Goal: Transaction & Acquisition: Purchase product/service

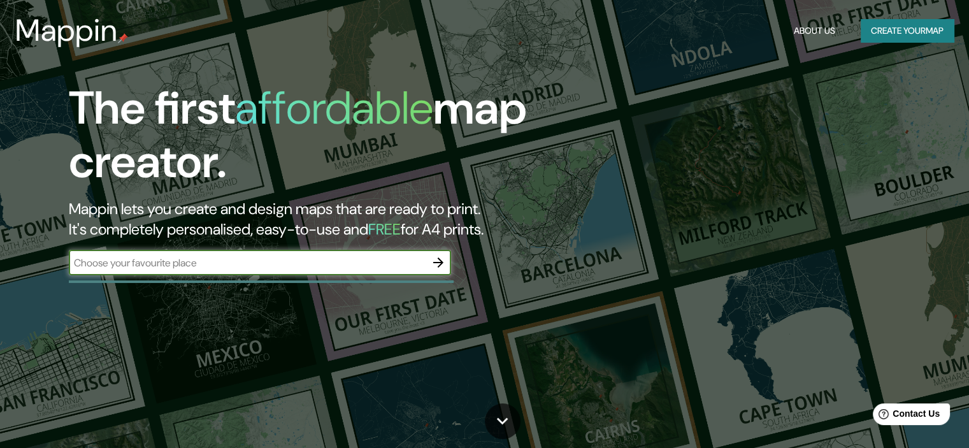
click at [364, 255] on input "text" at bounding box center [247, 262] width 357 height 15
drag, startPoint x: 120, startPoint y: 303, endPoint x: 128, endPoint y: 290, distance: 15.4
click at [120, 299] on div "The first affordable map creator. Mappin lets you create and design maps that a…" at bounding box center [484, 224] width 969 height 448
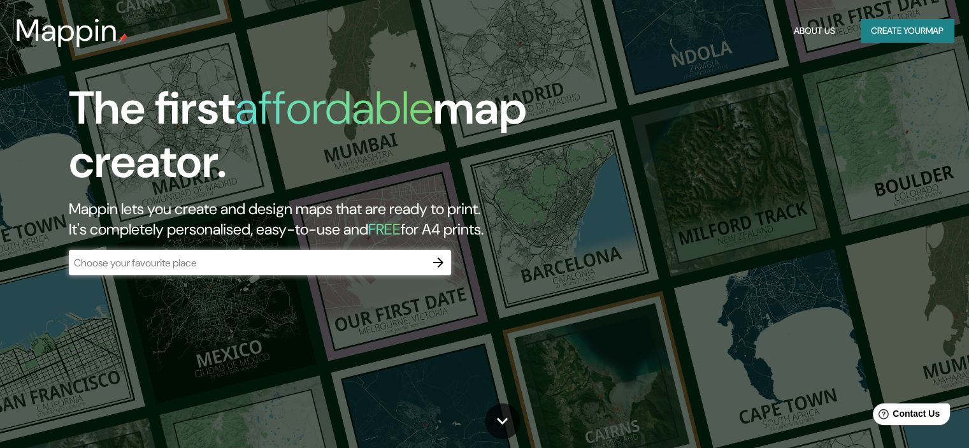
click at [152, 272] on div "​" at bounding box center [260, 262] width 382 height 25
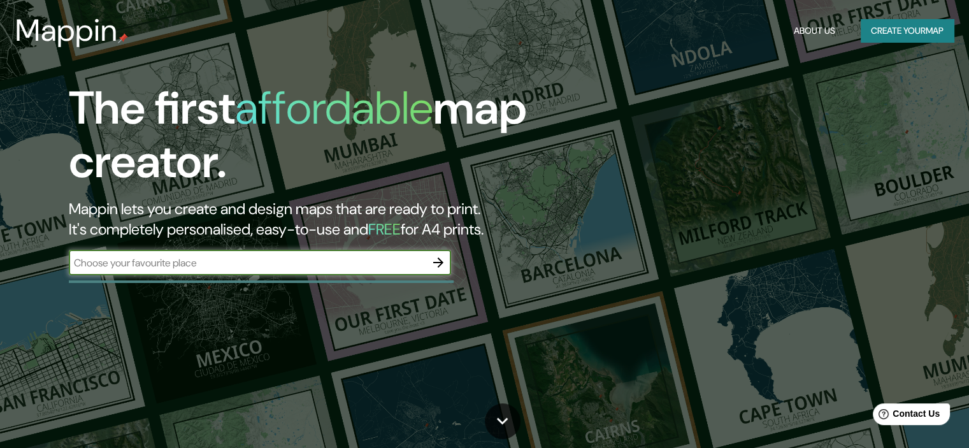
click at [162, 267] on input "text" at bounding box center [247, 262] width 357 height 15
type input "cordoba [GEOGRAPHIC_DATA]"
click at [443, 264] on icon "button" at bounding box center [438, 262] width 15 height 15
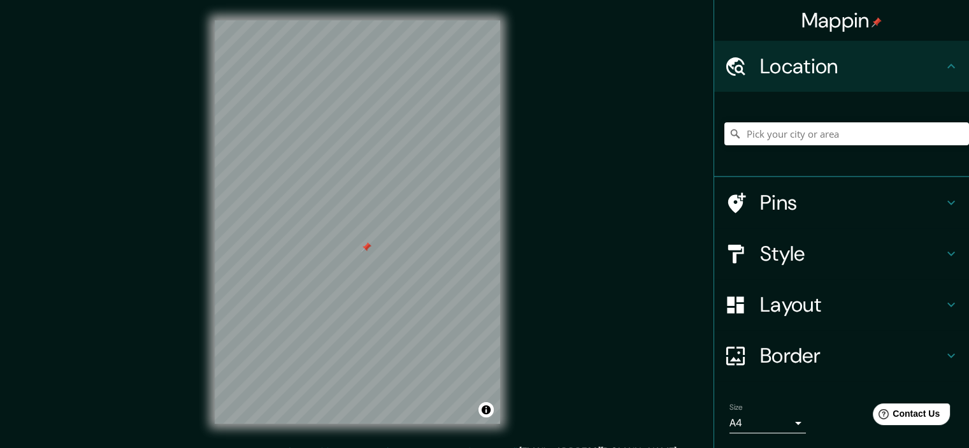
click at [366, 242] on div at bounding box center [366, 247] width 10 height 10
click at [784, 196] on h4 "Pins" at bounding box center [851, 202] width 183 height 25
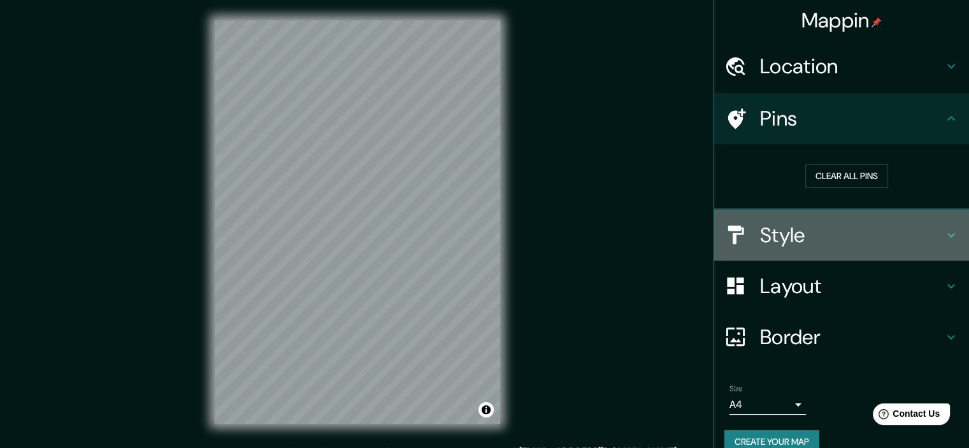
click at [881, 236] on h4 "Style" at bounding box center [851, 234] width 183 height 25
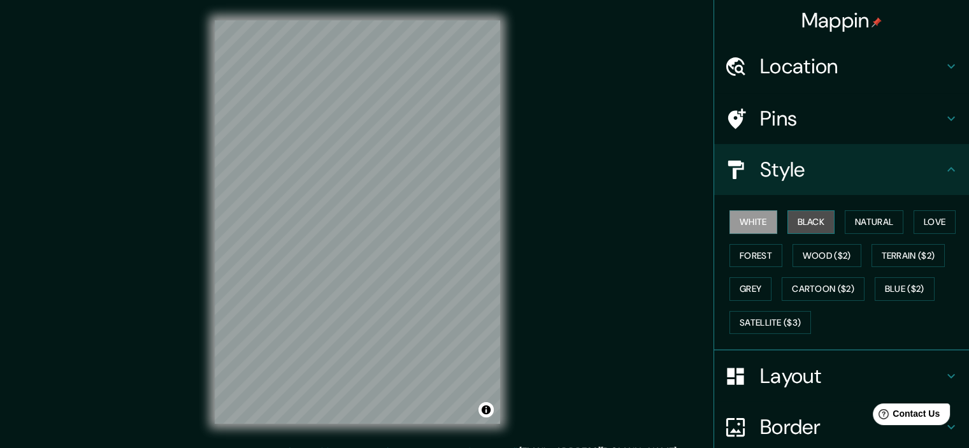
click at [810, 216] on button "Black" at bounding box center [811, 222] width 48 height 24
click at [754, 259] on button "Forest" at bounding box center [755, 256] width 53 height 24
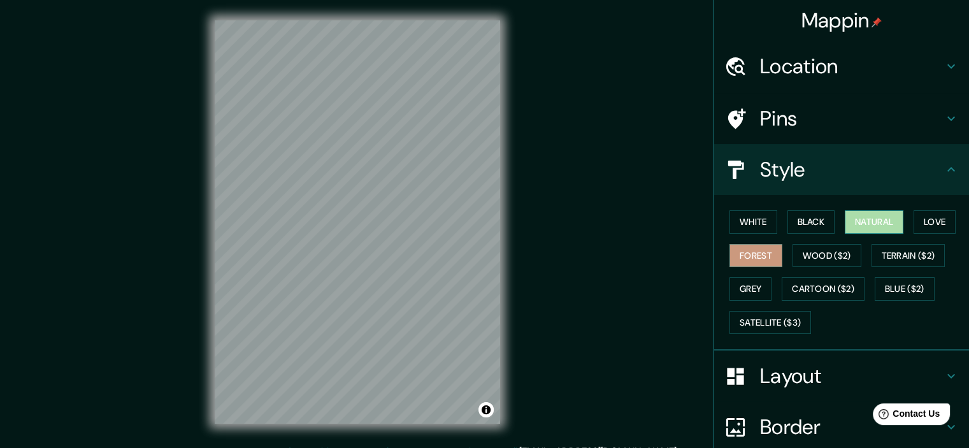
click at [882, 220] on button "Natural" at bounding box center [874, 222] width 59 height 24
click at [824, 384] on h4 "Layout" at bounding box center [851, 375] width 183 height 25
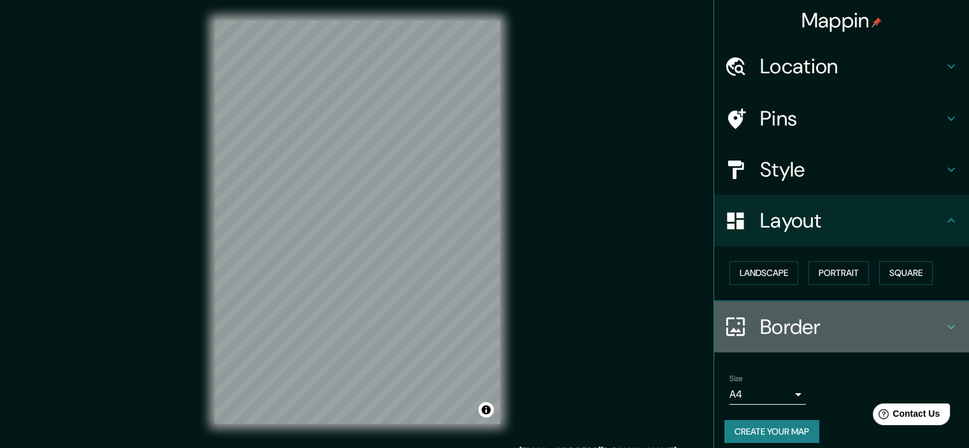
click at [799, 330] on h4 "Border" at bounding box center [851, 326] width 183 height 25
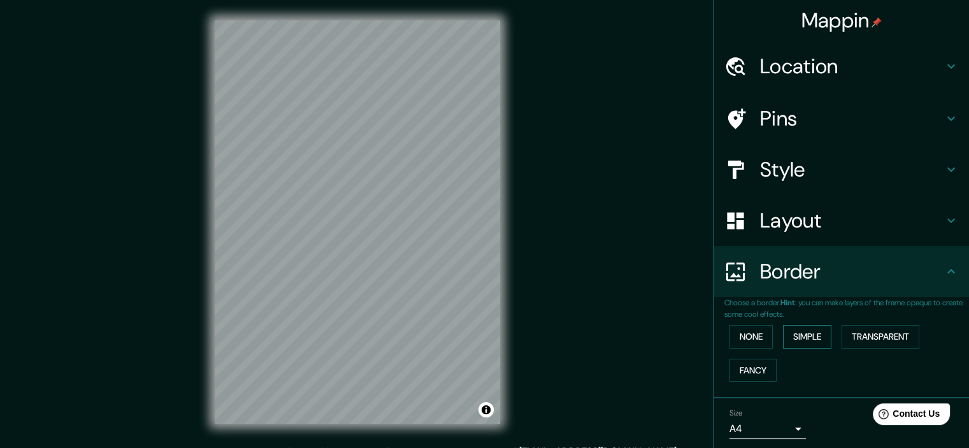
click at [813, 333] on button "Simple" at bounding box center [807, 337] width 48 height 24
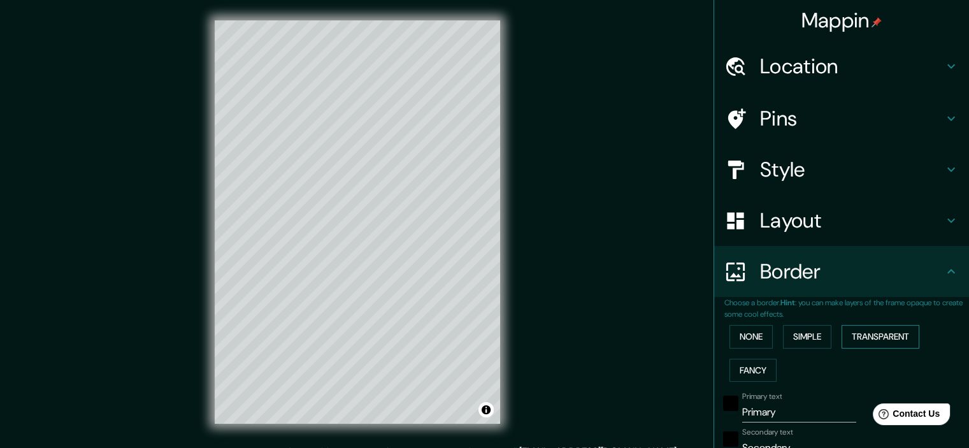
drag, startPoint x: 847, startPoint y: 328, endPoint x: 855, endPoint y: 328, distance: 8.3
click at [848, 328] on button "Transparent" at bounding box center [881, 337] width 78 height 24
click at [729, 371] on button "Fancy" at bounding box center [752, 371] width 47 height 24
click at [872, 329] on button "Transparent" at bounding box center [881, 337] width 78 height 24
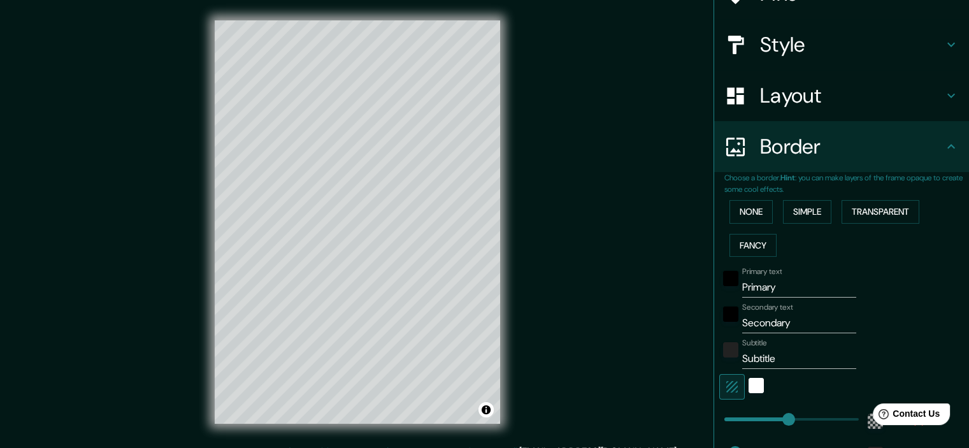
scroll to position [127, 0]
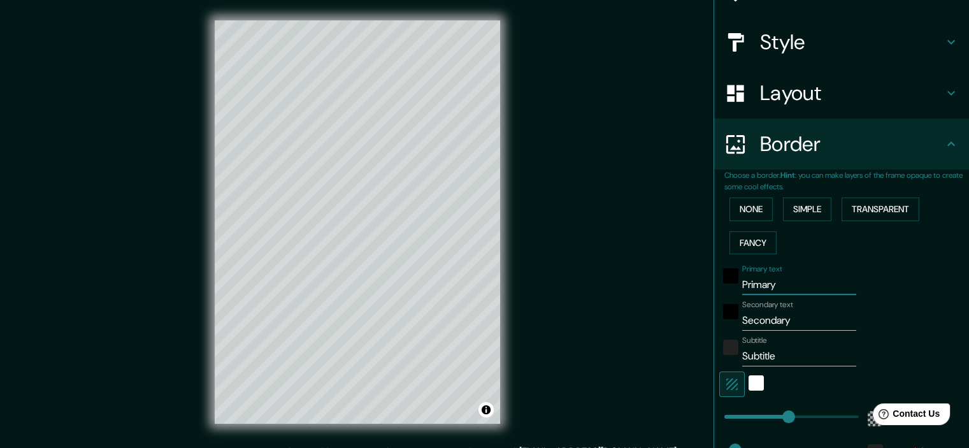
drag, startPoint x: 771, startPoint y: 287, endPoint x: 691, endPoint y: 291, distance: 80.4
click at [691, 291] on div "Mappin Location Pins Style Layout Border Choose a border. Hint : you can make l…" at bounding box center [484, 232] width 969 height 464
type input "S"
type input "215"
type input "36"
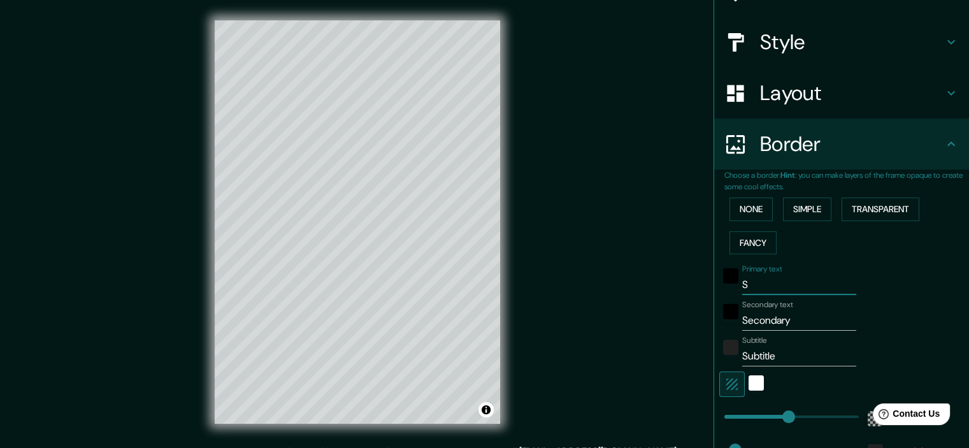
type input "Se"
type input "215"
type input "36"
type input "Sec"
type input "215"
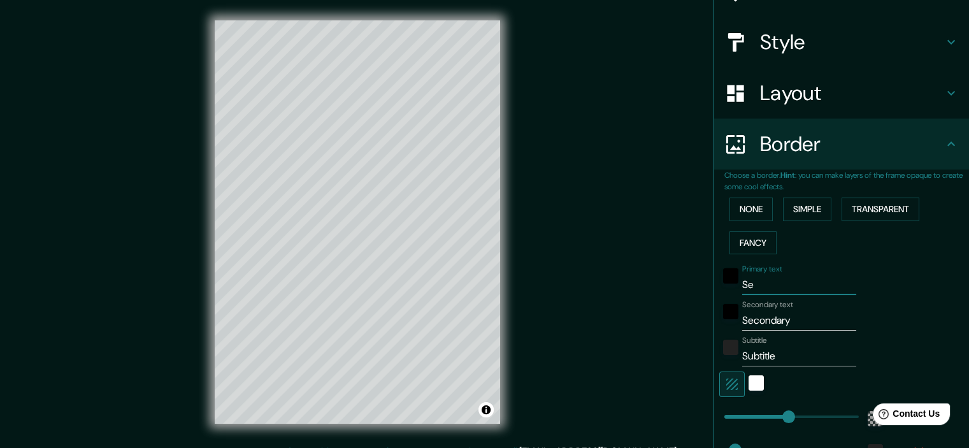
type input "36"
type input "Sect"
type input "215"
type input "36"
type input "Secto"
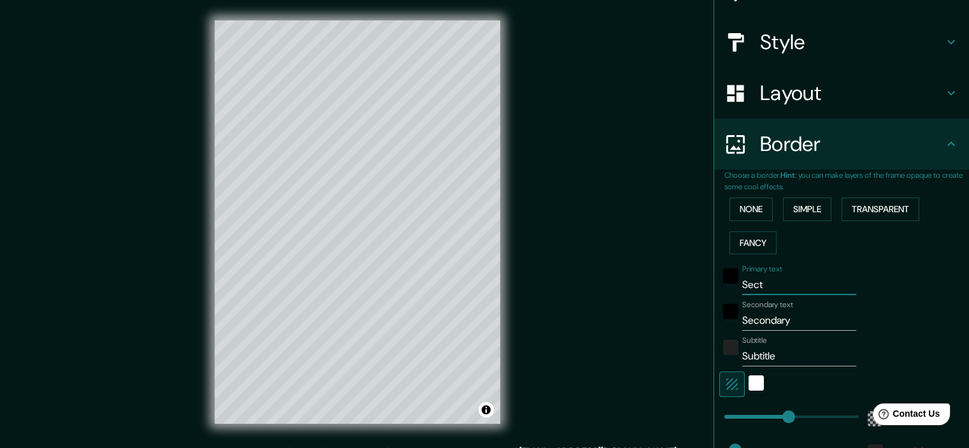
type input "215"
type input "36"
type input "Sector"
type input "215"
type input "36"
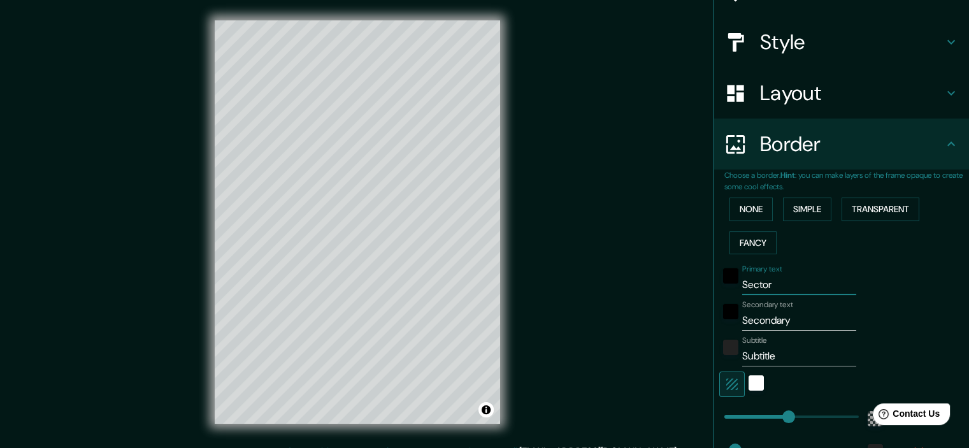
type input "Sector"
type input "215"
type input "36"
type input "Sector e"
type input "215"
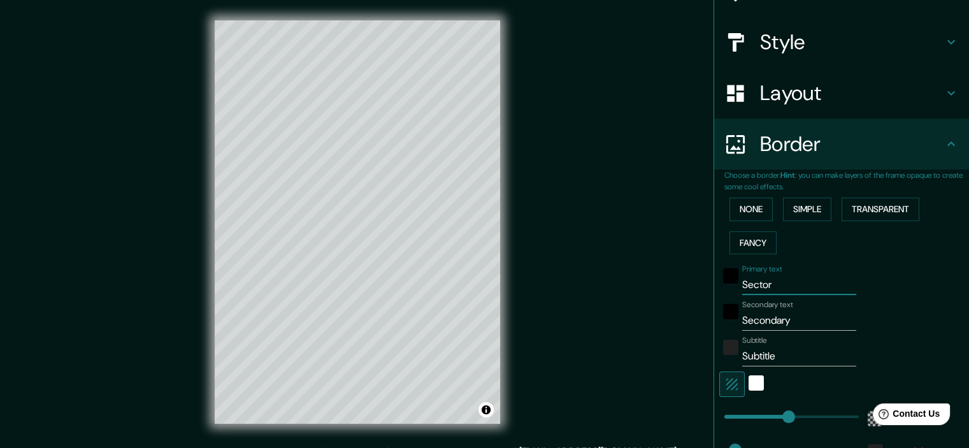
type input "36"
type input "Sector ex"
type input "215"
type input "36"
type input "Sector ex"
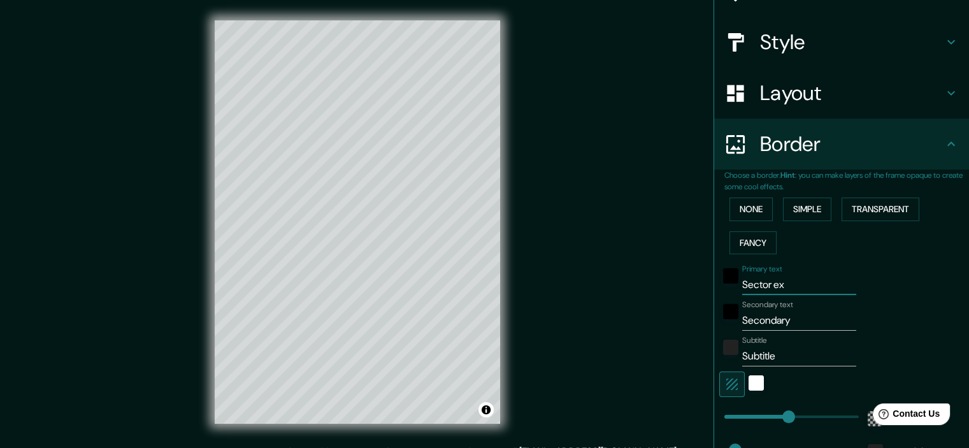
type input "215"
type input "36"
type input "Sector ex c"
type input "215"
type input "36"
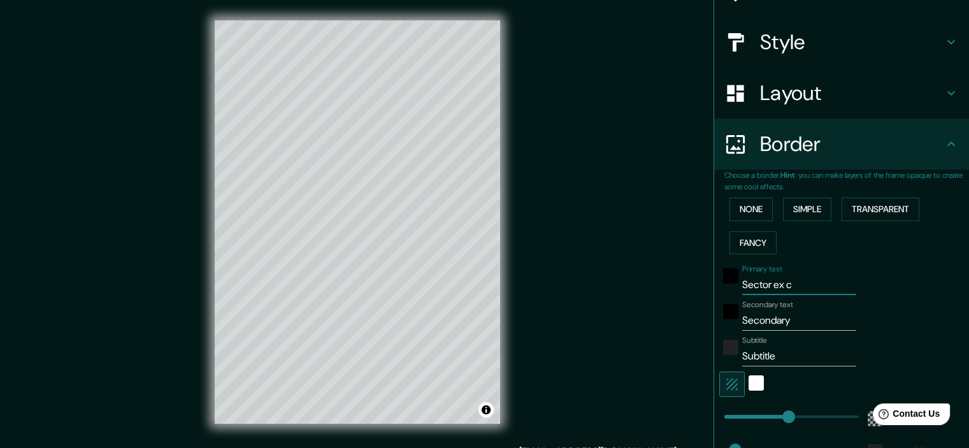
type input "Sector ex ca"
type input "215"
type input "36"
type input "Sector ex car"
type input "215"
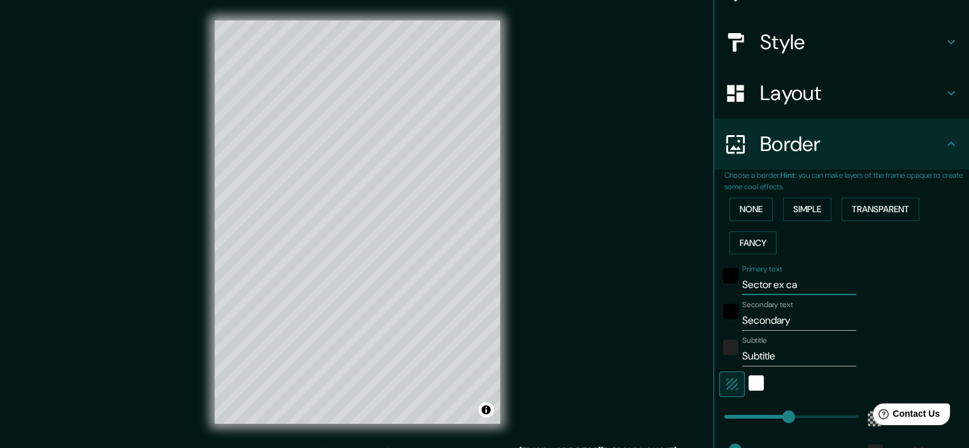
type input "36"
type input "Sector ex ca"
type input "215"
type input "36"
type input "Sector ex cac"
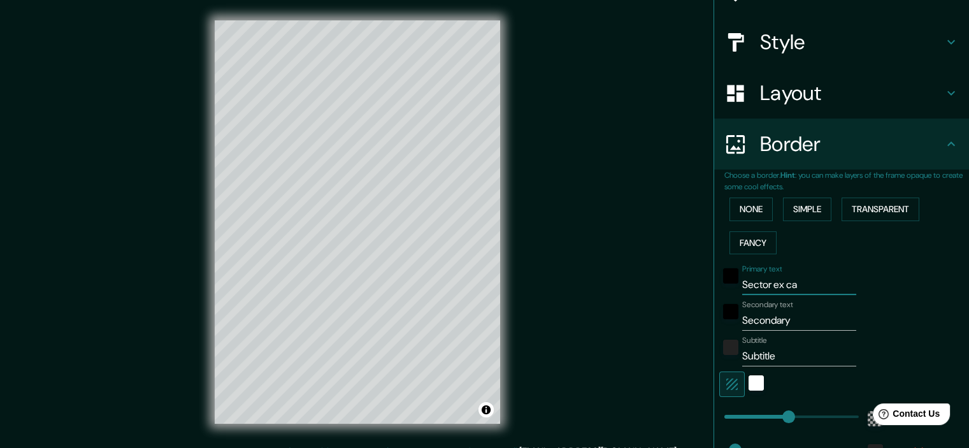
type input "215"
type input "36"
type input "Sector ex ca"
type input "215"
type input "36"
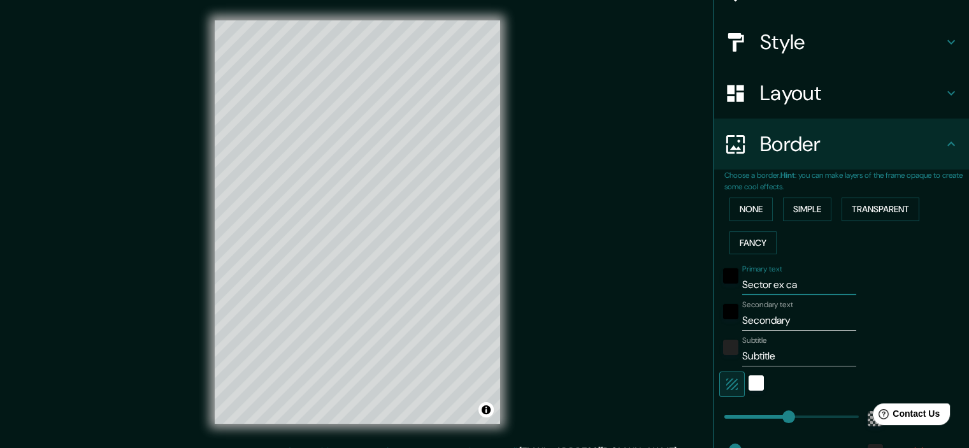
type input "Sector ex c"
type input "215"
type input "36"
type input "Sector ex"
type input "215"
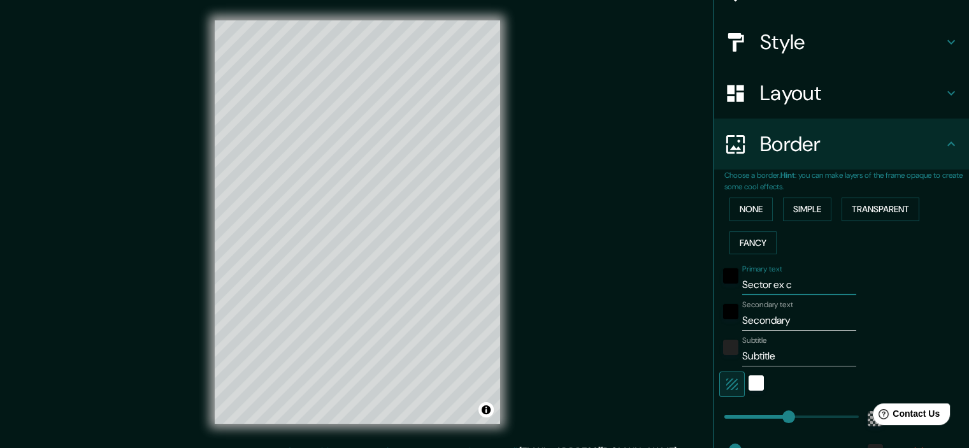
type input "36"
type input "Sector ex"
type input "215"
type input "36"
type input "Sector e"
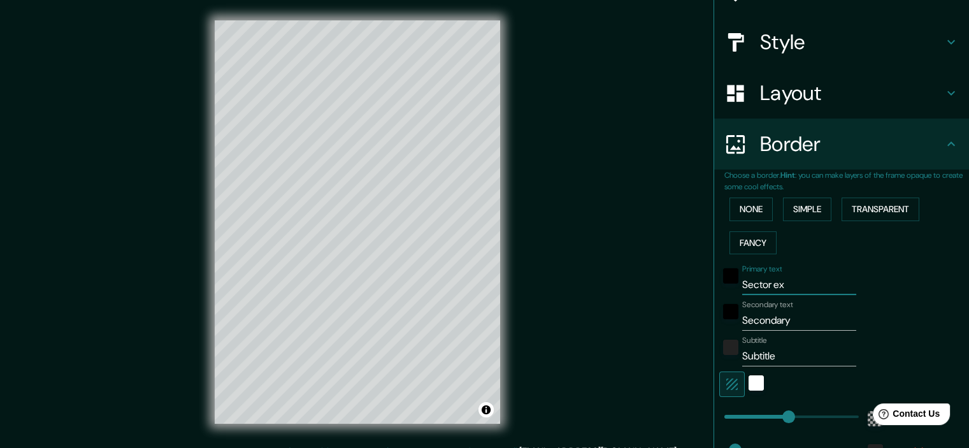
type input "215"
type input "36"
type input "Sector"
type input "215"
type input "36"
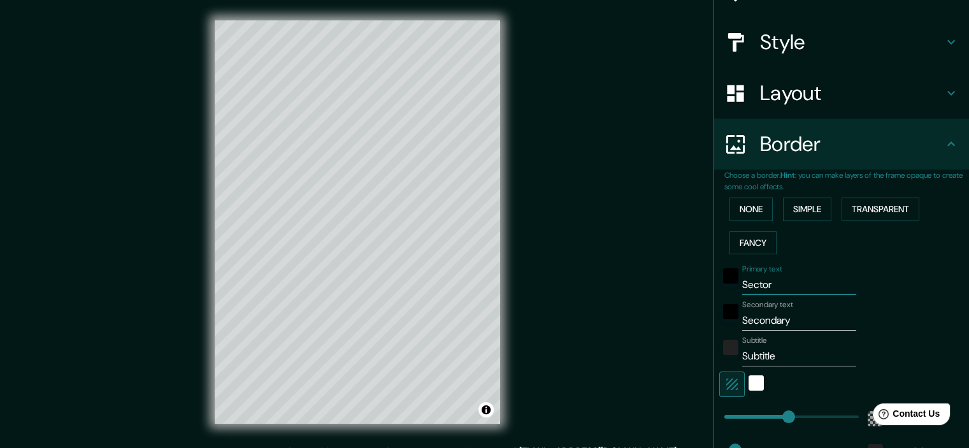
type input "Sector"
type input "215"
type input "36"
type input "Secto"
type input "215"
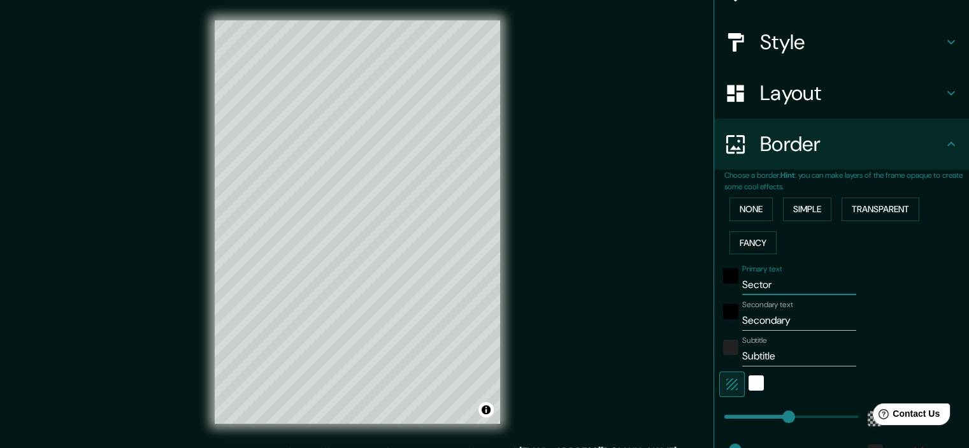
type input "36"
type input "S"
type input "215"
type input "36"
type input "s"
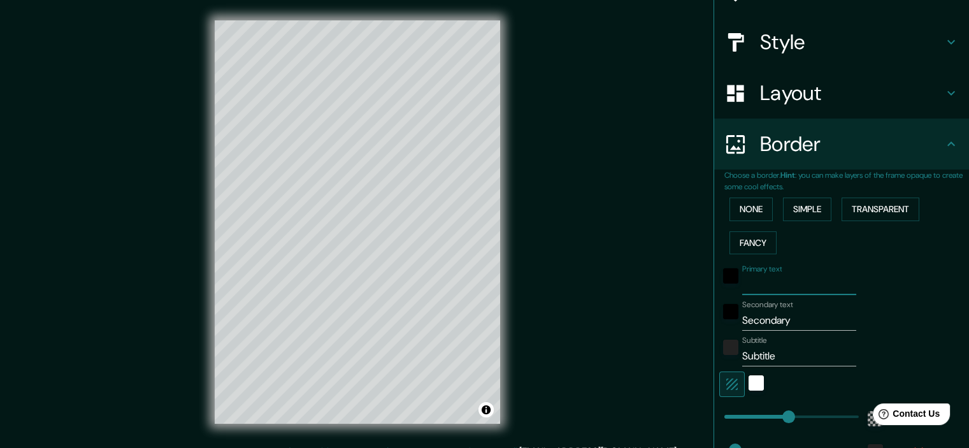
type input "215"
type input "36"
type input "se"
type input "215"
type input "36"
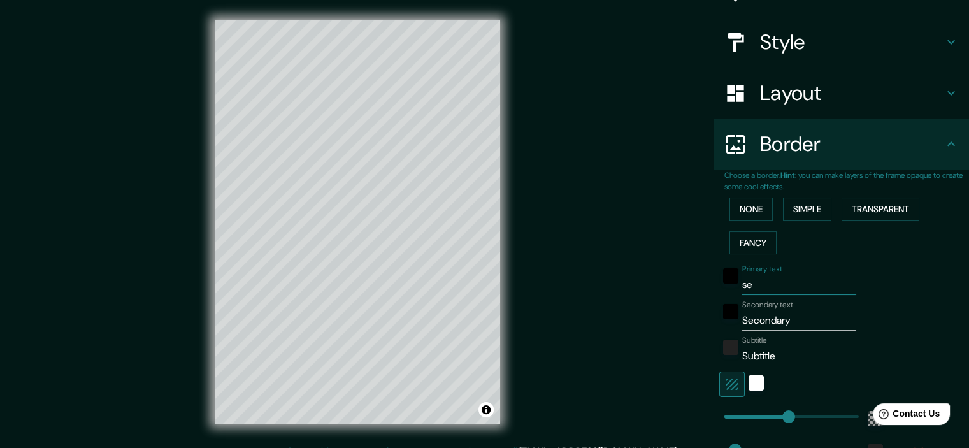
type input "sec"
type input "215"
type input "36"
type input "sect"
type input "215"
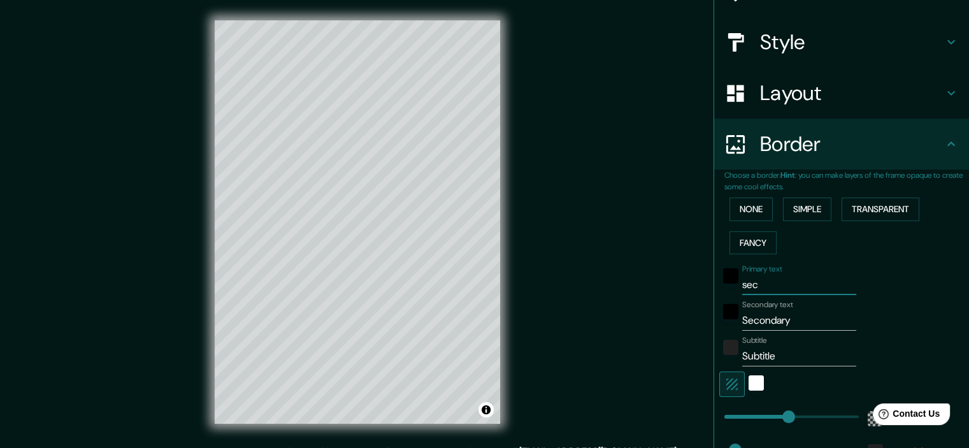
type input "36"
type input "secto"
type input "215"
type input "36"
type input "sector"
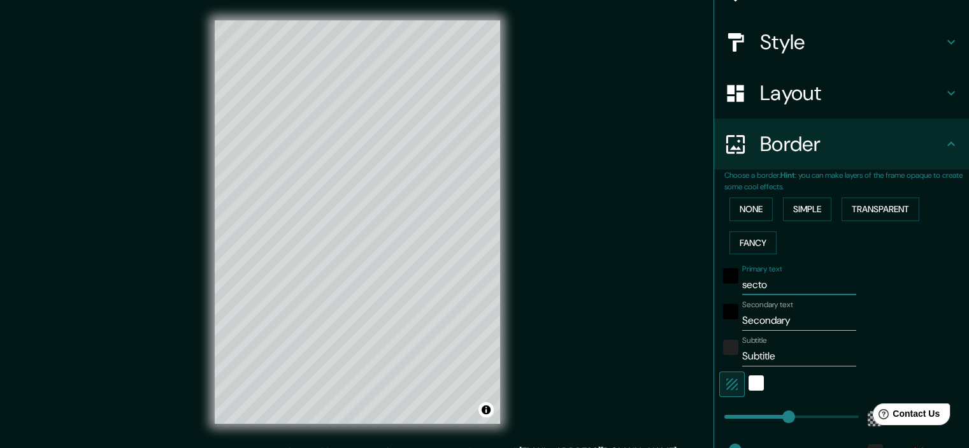
type input "215"
type input "36"
type input "sector"
type input "215"
type input "36"
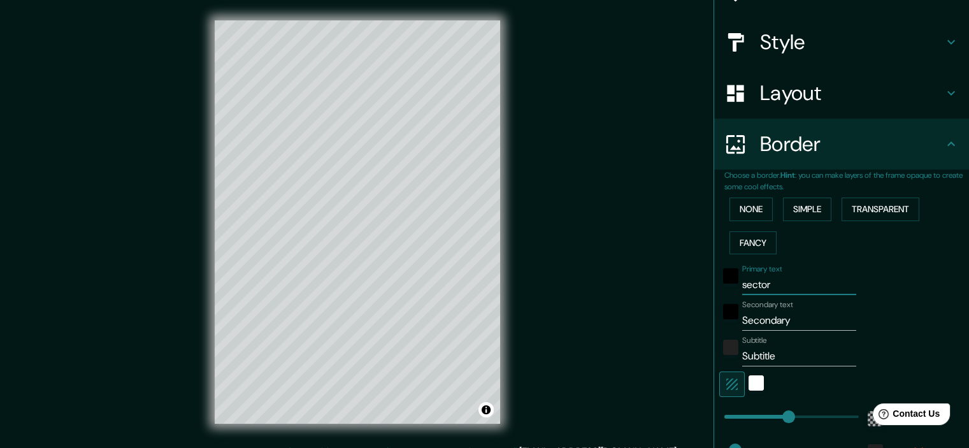
type input "sector"
type input "215"
type input "36"
type input "sector"
type input "215"
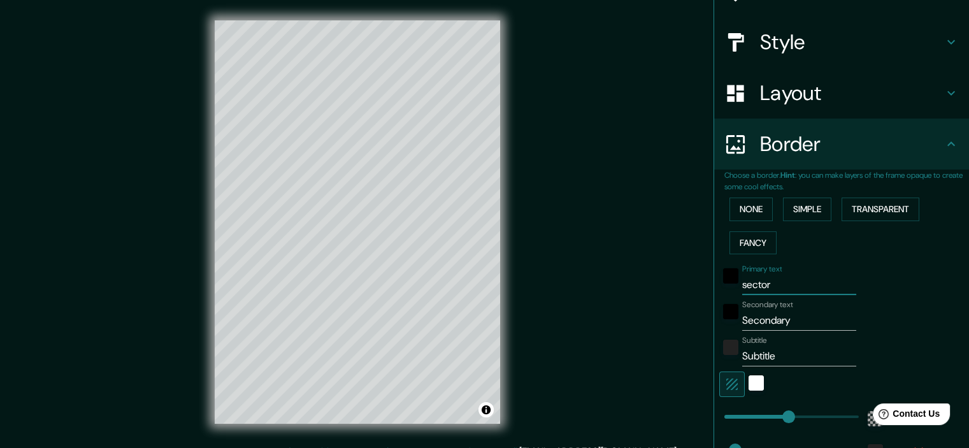
type input "36"
type input "sector g"
type input "215"
type input "36"
type input "sector gu"
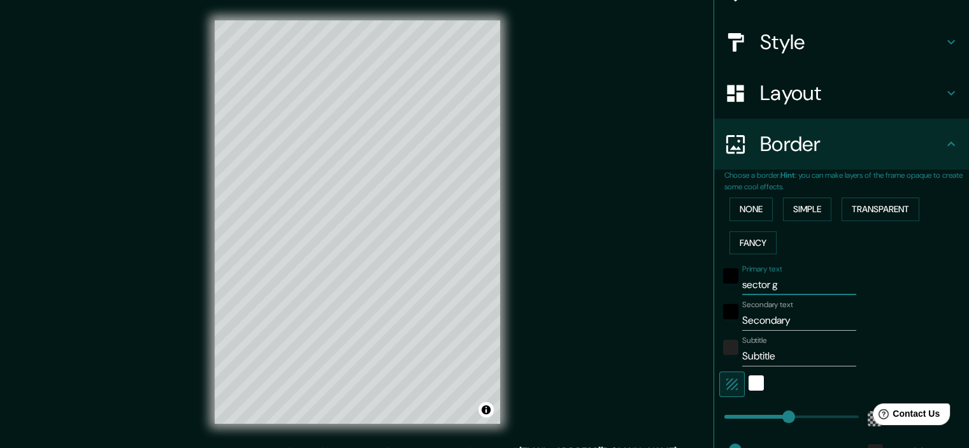
type input "215"
type input "36"
type input "sector g"
type input "215"
type input "36"
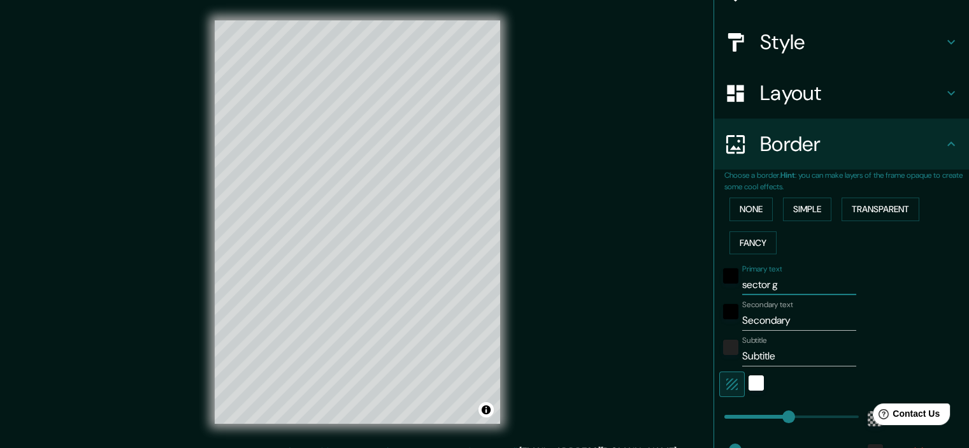
type input "sector gú"
type input "215"
type input "36"
type input "sector gúe"
type input "215"
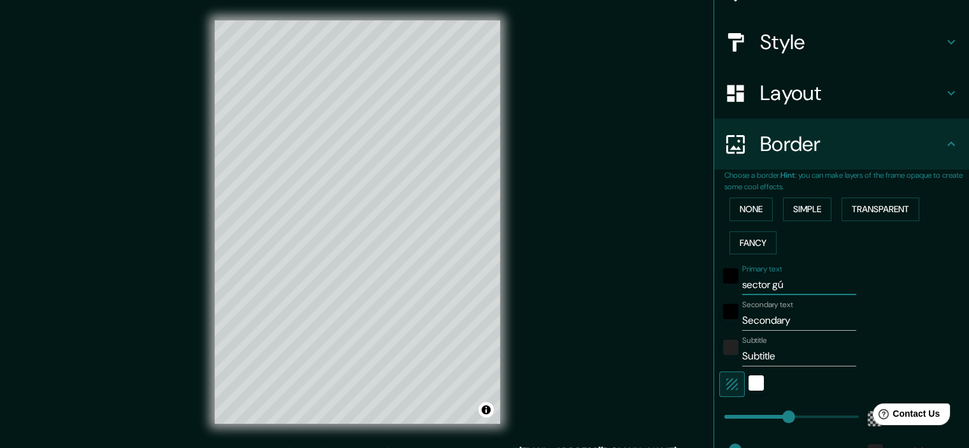
type input "36"
type input "sector gú"
type input "215"
type input "36"
type input "sector g"
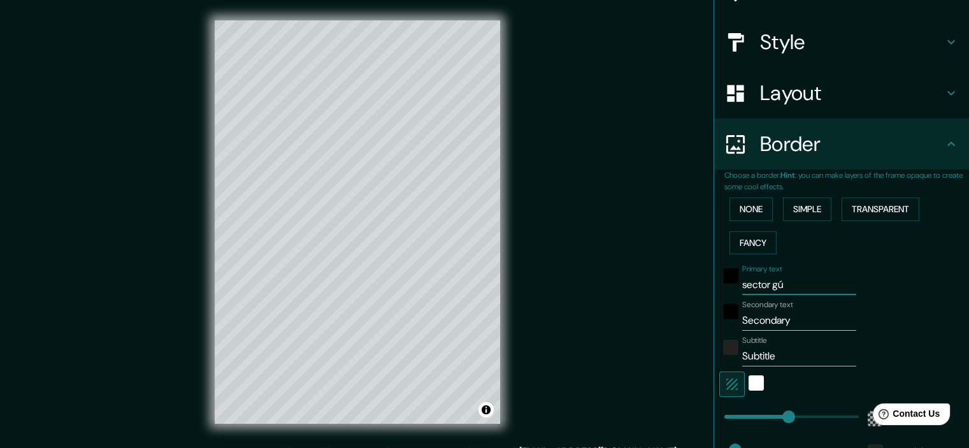
type input "215"
type input "36"
type input "sector gú"
type input "215"
type input "36"
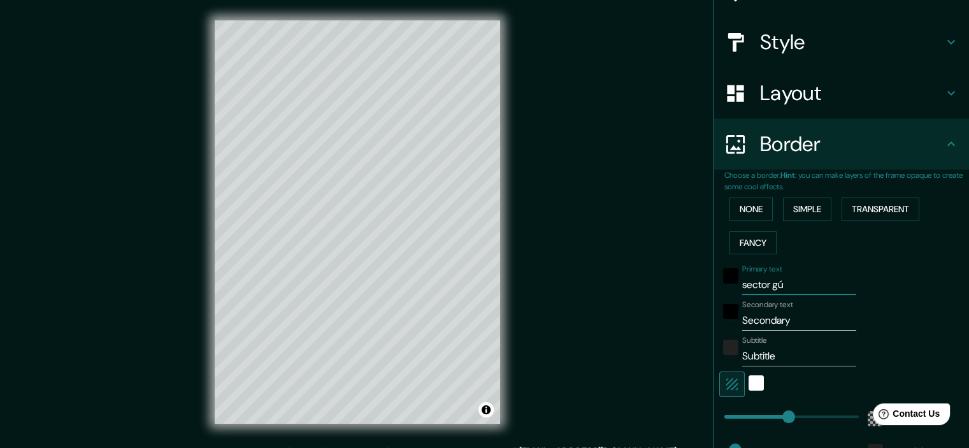
type input "sector g"
type input "215"
type input "36"
click at [438, 348] on div at bounding box center [434, 349] width 10 height 10
click at [429, 347] on div at bounding box center [431, 347] width 10 height 10
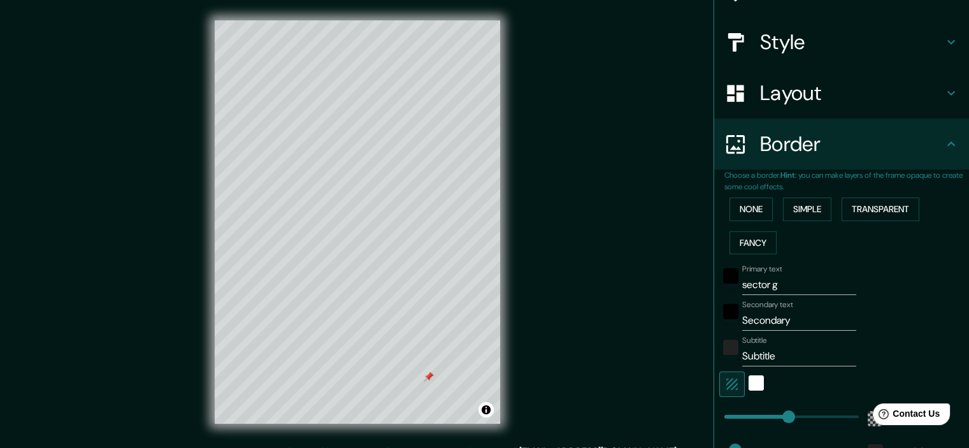
click at [428, 377] on div at bounding box center [429, 376] width 10 height 10
click at [784, 277] on input "sector g" at bounding box center [799, 285] width 114 height 20
paste input "ü"
type input "sector gü"
type input "215"
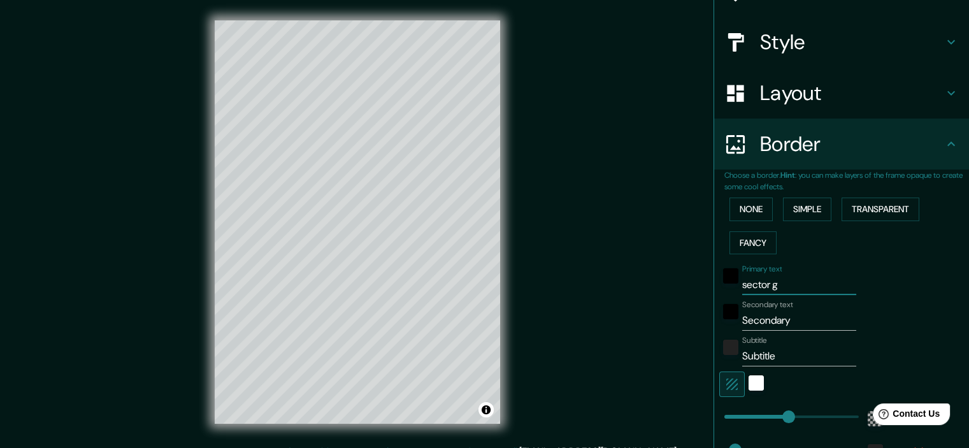
type input "36"
type input "sector güe"
type input "215"
type input "36"
type input "sector güem"
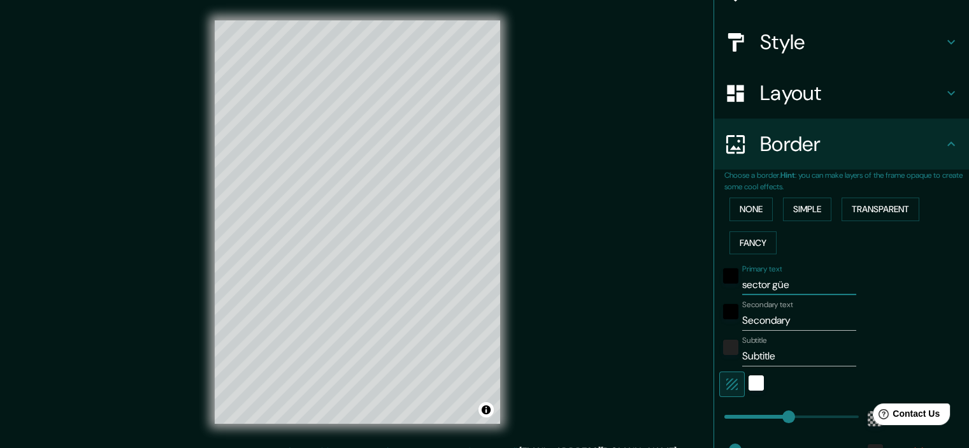
type input "215"
type input "36"
type input "sector güeme"
type input "215"
type input "36"
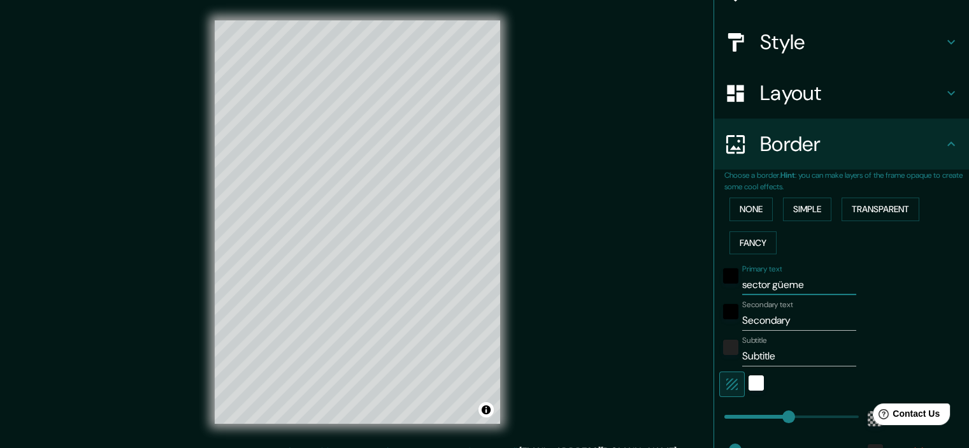
type input "sector güemes"
type input "215"
type input "36"
type input "sector güemes"
click at [886, 300] on div "Secondary text Secondary" at bounding box center [823, 315] width 209 height 31
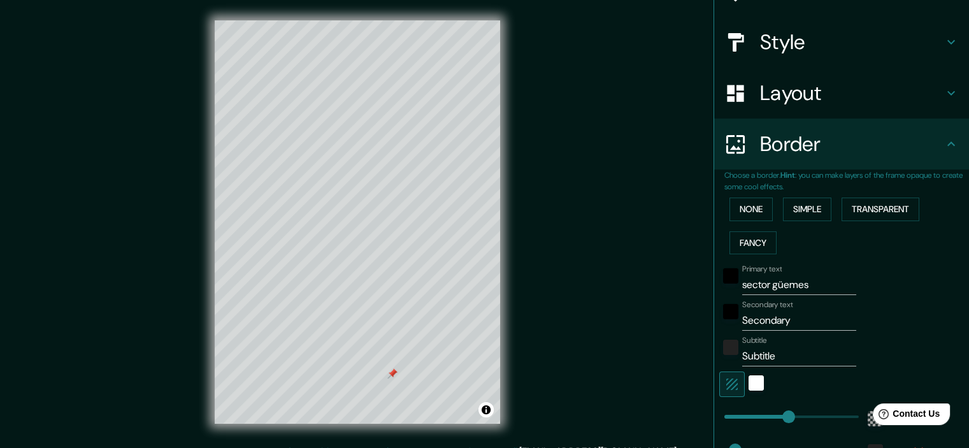
click at [390, 371] on div at bounding box center [392, 373] width 10 height 10
click at [777, 318] on input "Secondary" at bounding box center [799, 320] width 114 height 20
type input "E"
type input "215"
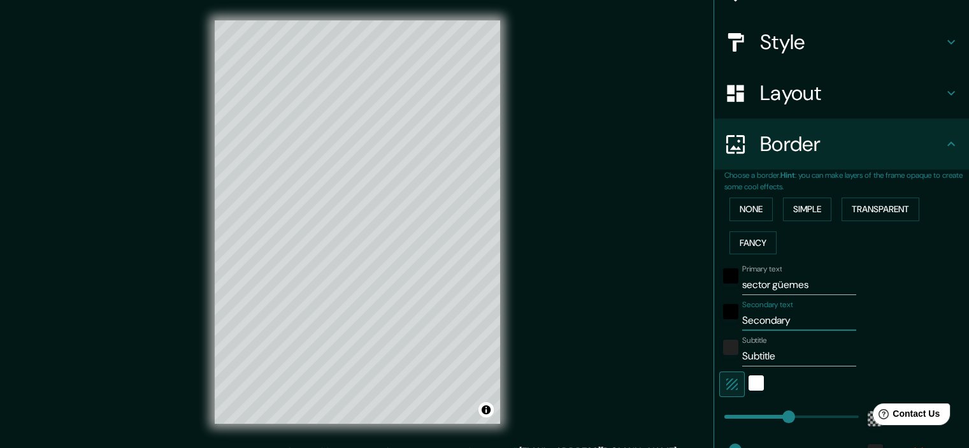
type input "36"
type input "EX"
type input "215"
type input "36"
type input "EX"
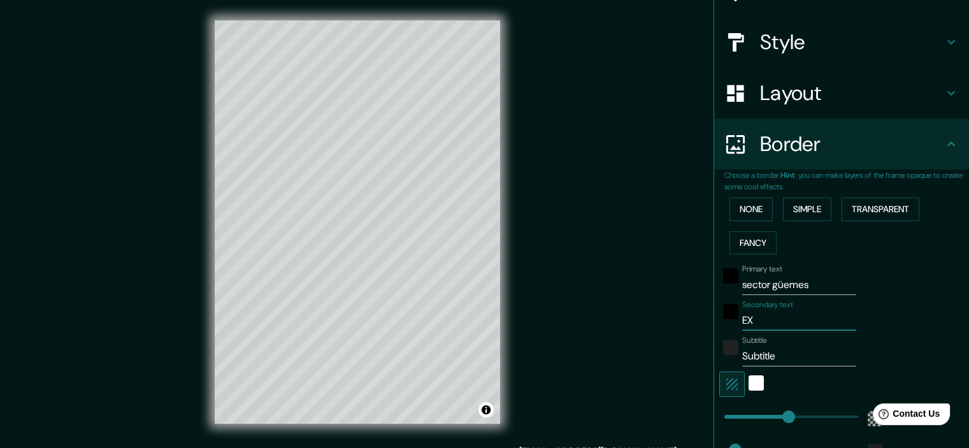
type input "215"
type input "36"
type input "EX C"
type input "215"
type input "36"
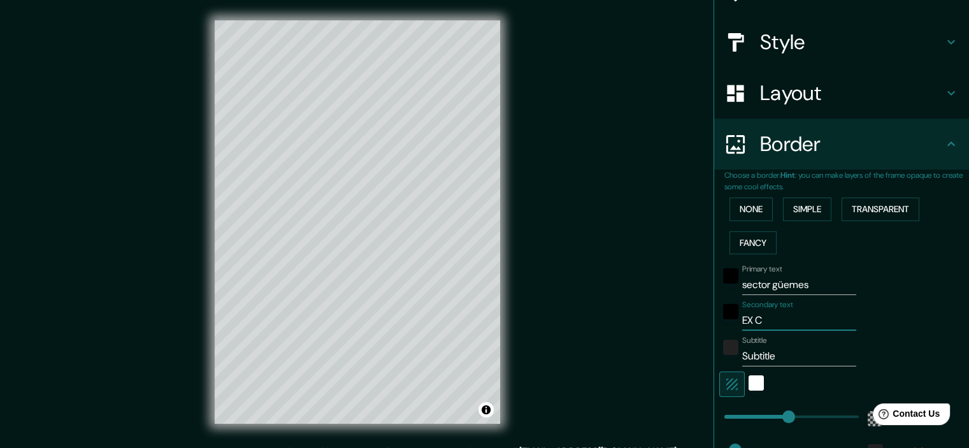
type input "EX CA"
type input "215"
type input "36"
type input "EX CAR"
type input "215"
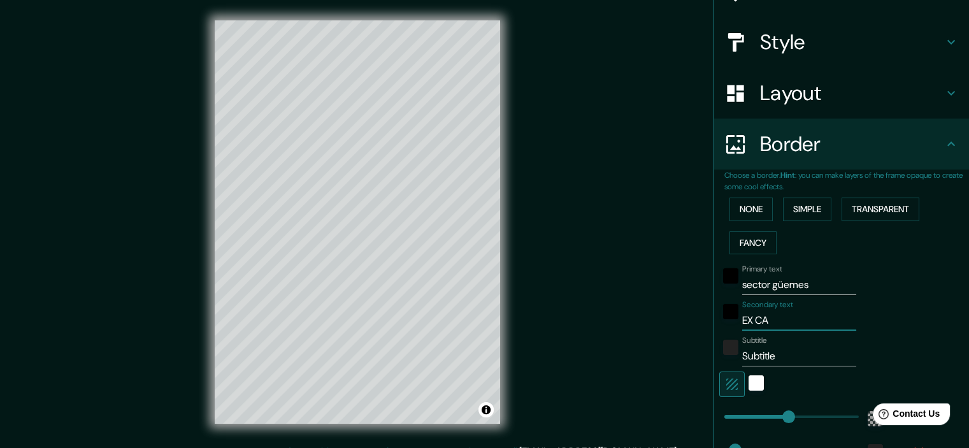
type input "36"
type input "EX CARC"
type input "215"
type input "36"
type input "EX CARCE"
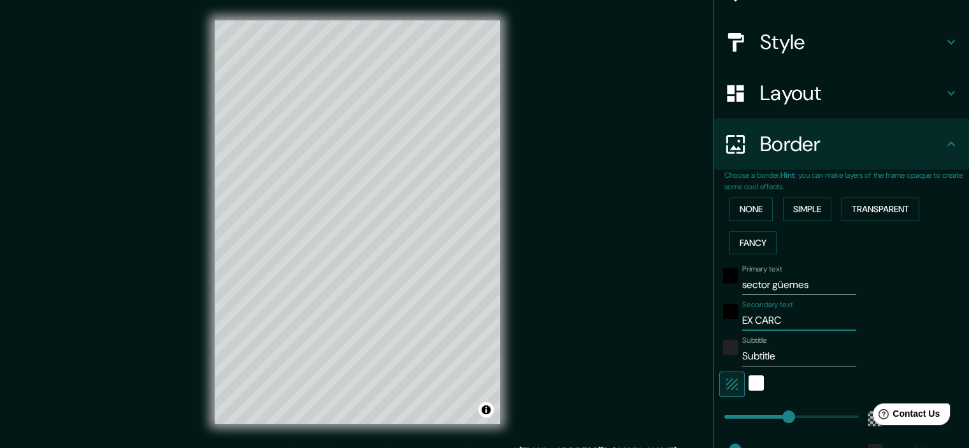
type input "215"
type input "36"
type input "EX CARCEL"
type input "215"
type input "36"
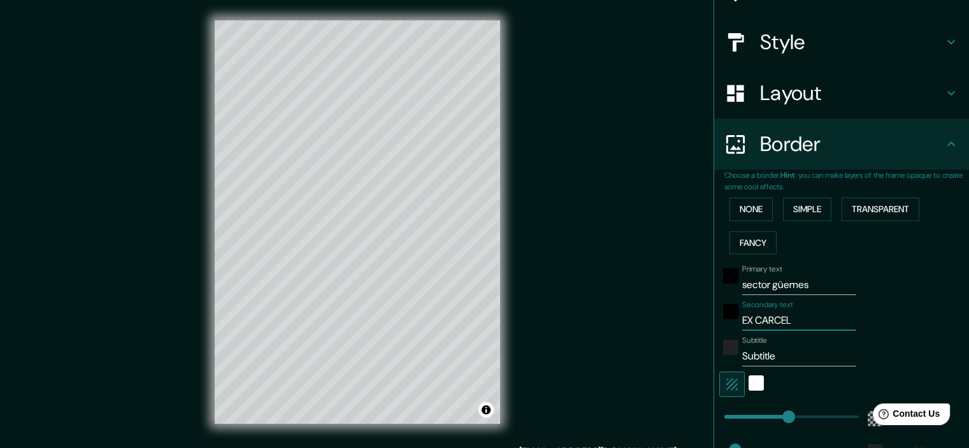
type input "EX CARCEL"
type input "215"
type input "36"
type input "EX CARCEL D"
type input "215"
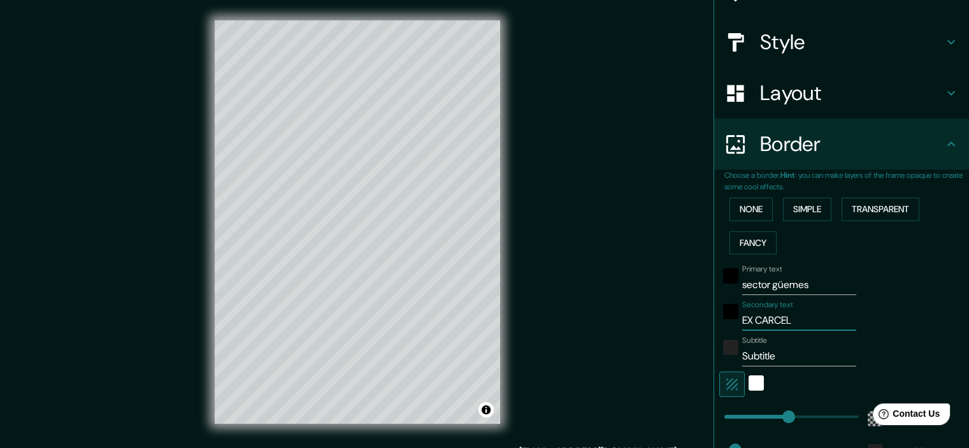
type input "36"
type input "EX CARCEL DE"
type input "215"
type input "36"
type input "EX CARCEL DE"
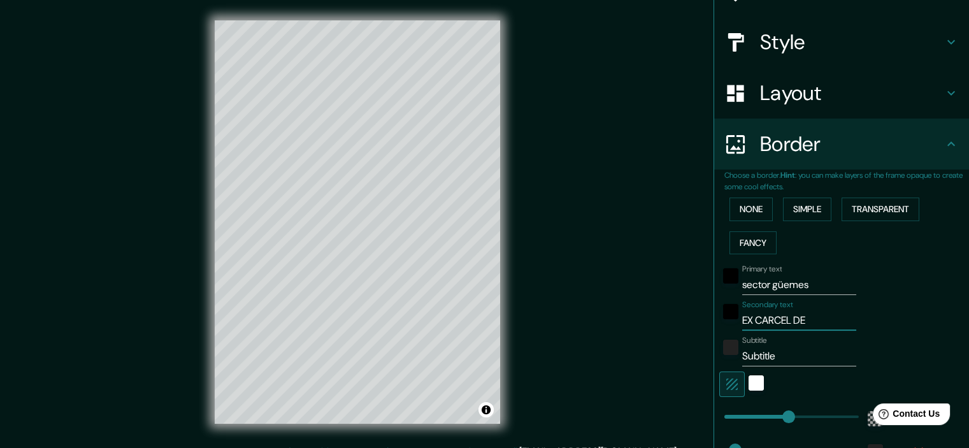
type input "215"
type input "36"
type input "EX CARCEL DE E"
type input "215"
type input "36"
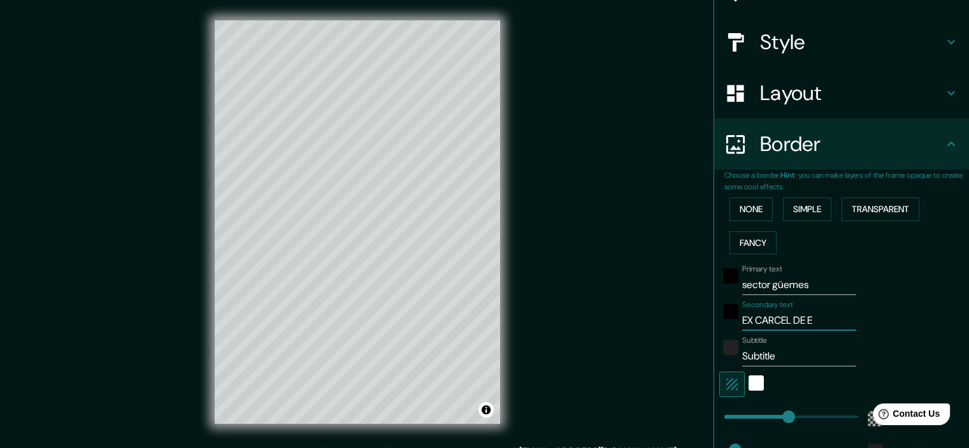
type input "EX CARCEL DE EN"
type input "215"
type input "36"
type input "EX CARCEL DE ENC"
type input "215"
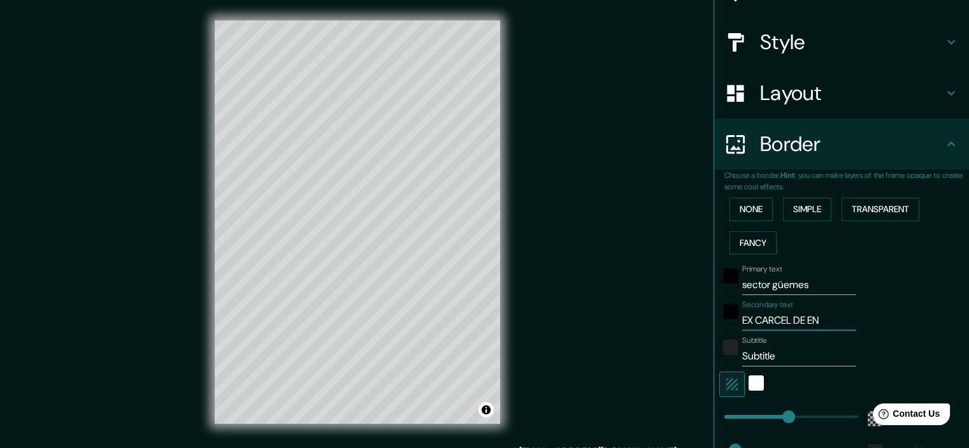
type input "36"
type input "EX CARCEL DE ENCA"
type input "215"
type input "36"
type input "EX CARCEL DE ENCAU"
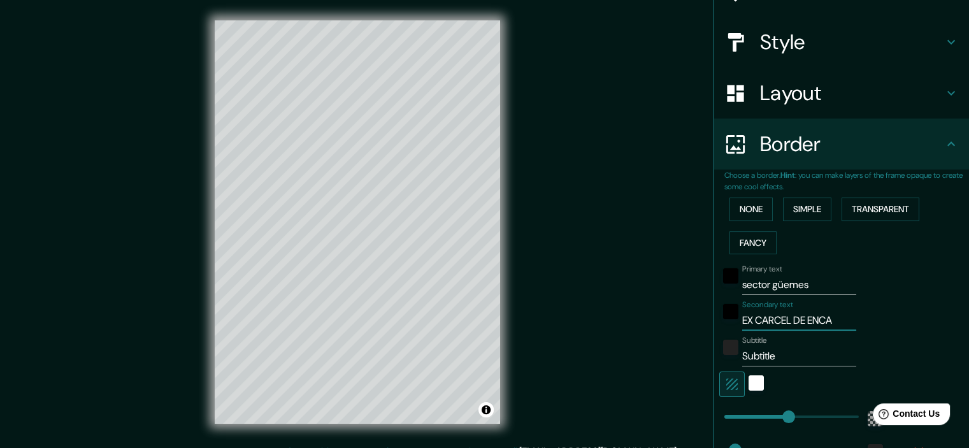
type input "215"
type input "36"
type input "EX CARCEL DE ENCAUS"
type input "215"
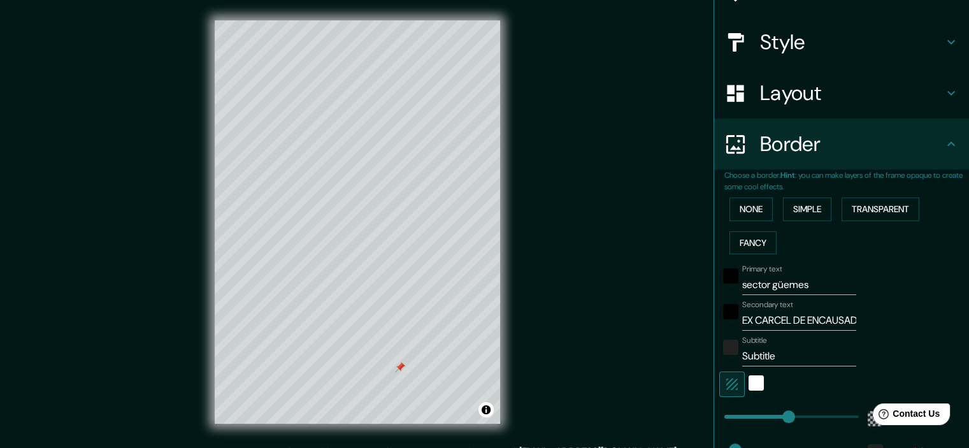
click at [401, 370] on div at bounding box center [400, 367] width 10 height 10
click at [759, 320] on input "EX CARCEL DE ENCAUSADOS" at bounding box center [799, 320] width 114 height 20
click at [860, 259] on div "Primary text sector güemes Secondary text EX CÁRCEL DE ENCAUSADOS Subtitle Subt…" at bounding box center [826, 375] width 204 height 233
drag, startPoint x: 780, startPoint y: 354, endPoint x: 676, endPoint y: 359, distance: 104.0
click at [680, 359] on div "Mappin Location Pins Style Layout Border Choose a border. Hint : you can make l…" at bounding box center [484, 232] width 969 height 464
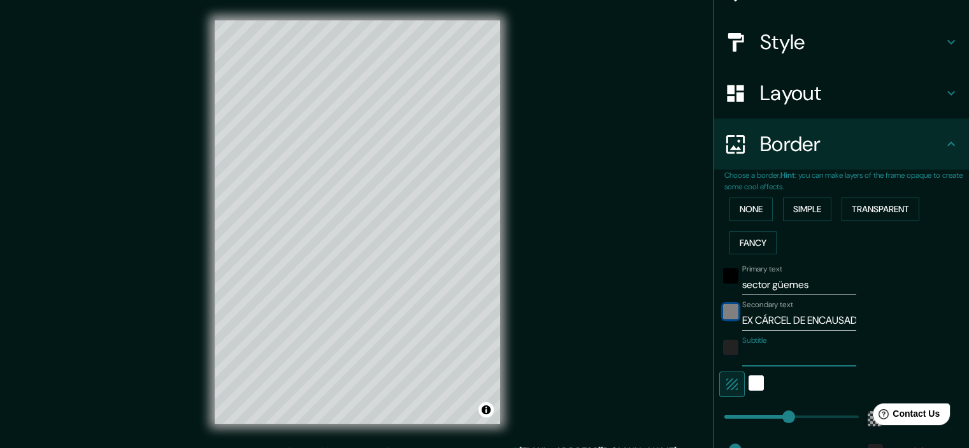
click at [723, 312] on div "black" at bounding box center [730, 311] width 15 height 15
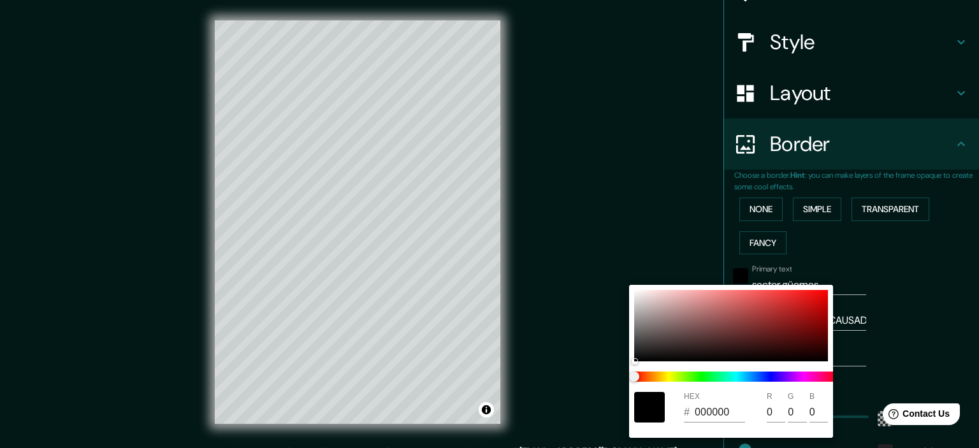
click at [933, 348] on div at bounding box center [489, 224] width 979 height 448
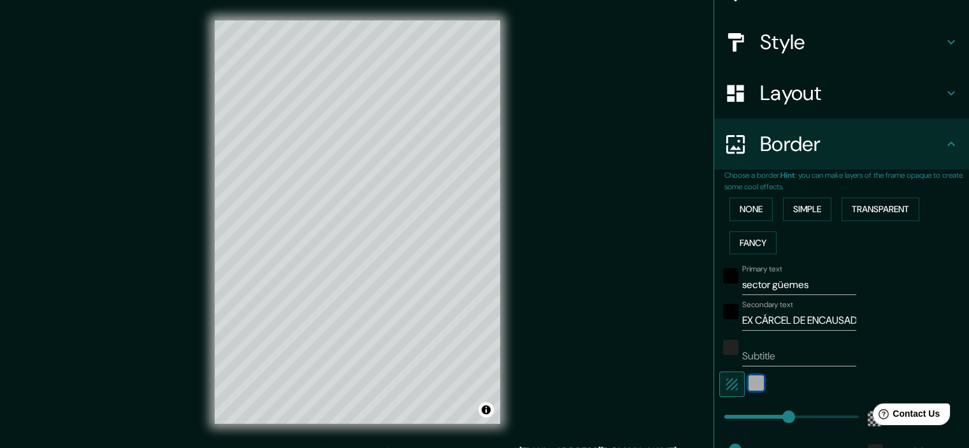
click at [749, 382] on div "white" at bounding box center [756, 382] width 15 height 15
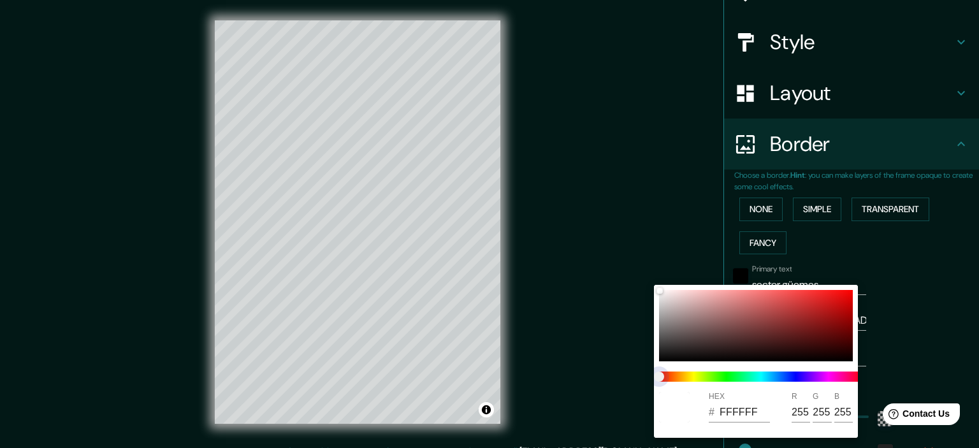
click at [747, 373] on span at bounding box center [761, 376] width 204 height 10
click at [673, 380] on span at bounding box center [761, 376] width 204 height 10
drag, startPoint x: 661, startPoint y: 374, endPoint x: 680, endPoint y: 355, distance: 27.0
click at [683, 371] on span at bounding box center [761, 376] width 204 height 10
drag, startPoint x: 745, startPoint y: 315, endPoint x: 652, endPoint y: 287, distance: 96.5
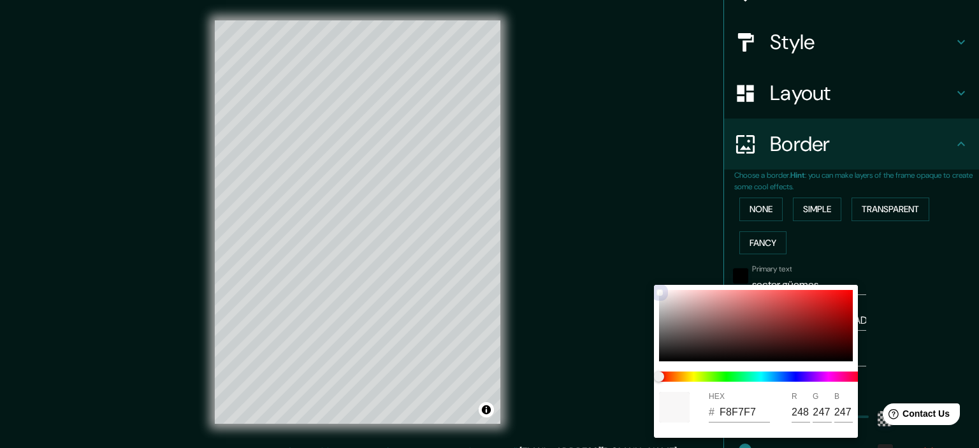
click at [652, 287] on div "HEX # F8F7F7 R 248 G 247 B 247" at bounding box center [489, 224] width 979 height 448
click at [944, 350] on div at bounding box center [489, 224] width 979 height 448
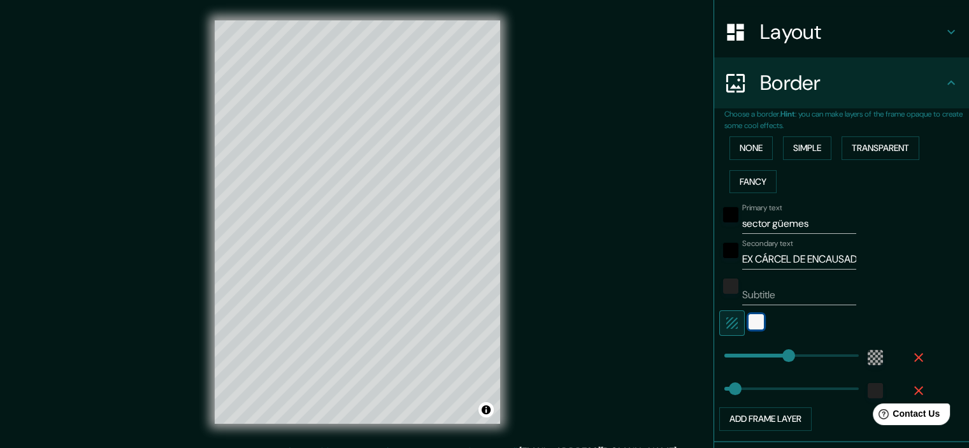
scroll to position [191, 0]
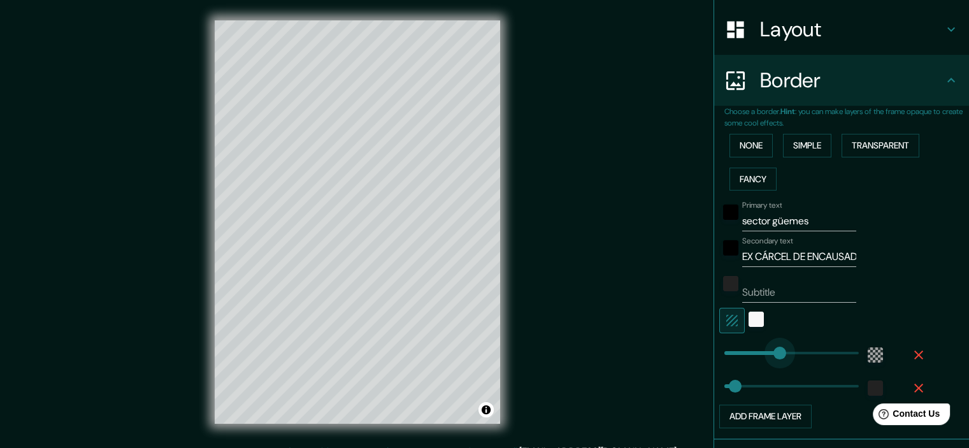
drag, startPoint x: 782, startPoint y: 354, endPoint x: 760, endPoint y: 354, distance: 21.7
drag, startPoint x: 750, startPoint y: 354, endPoint x: 740, endPoint y: 354, distance: 10.2
drag, startPoint x: 729, startPoint y: 351, endPoint x: 752, endPoint y: 347, distance: 22.6
drag, startPoint x: 752, startPoint y: 347, endPoint x: 765, endPoint y: 348, distance: 13.4
drag, startPoint x: 759, startPoint y: 349, endPoint x: 772, endPoint y: 350, distance: 12.2
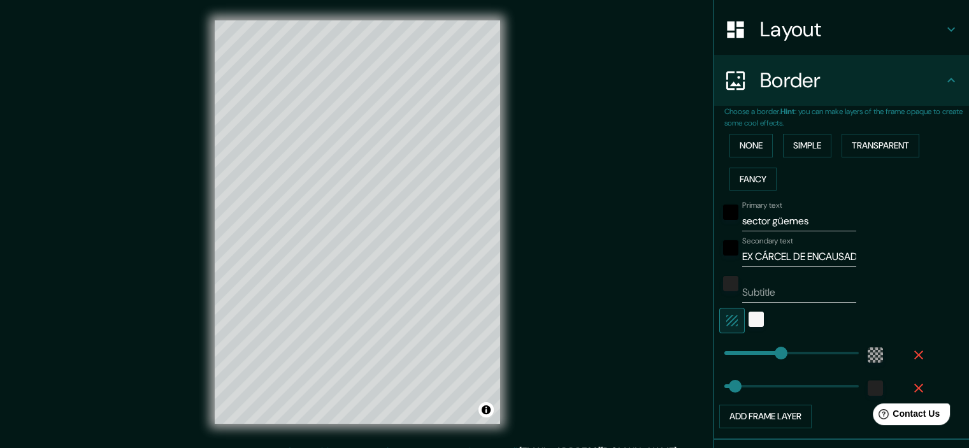
drag, startPoint x: 772, startPoint y: 350, endPoint x: 803, endPoint y: 347, distance: 32.0
drag, startPoint x: 726, startPoint y: 385, endPoint x: 758, endPoint y: 380, distance: 32.3
drag, startPoint x: 758, startPoint y: 380, endPoint x: 741, endPoint y: 380, distance: 17.2
drag, startPoint x: 741, startPoint y: 380, endPoint x: 727, endPoint y: 379, distance: 14.0
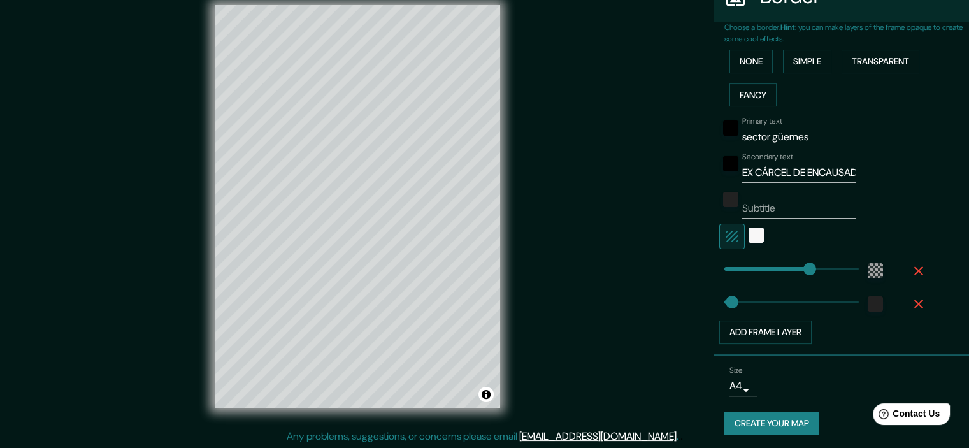
scroll to position [16, 0]
